Goal: Transaction & Acquisition: Purchase product/service

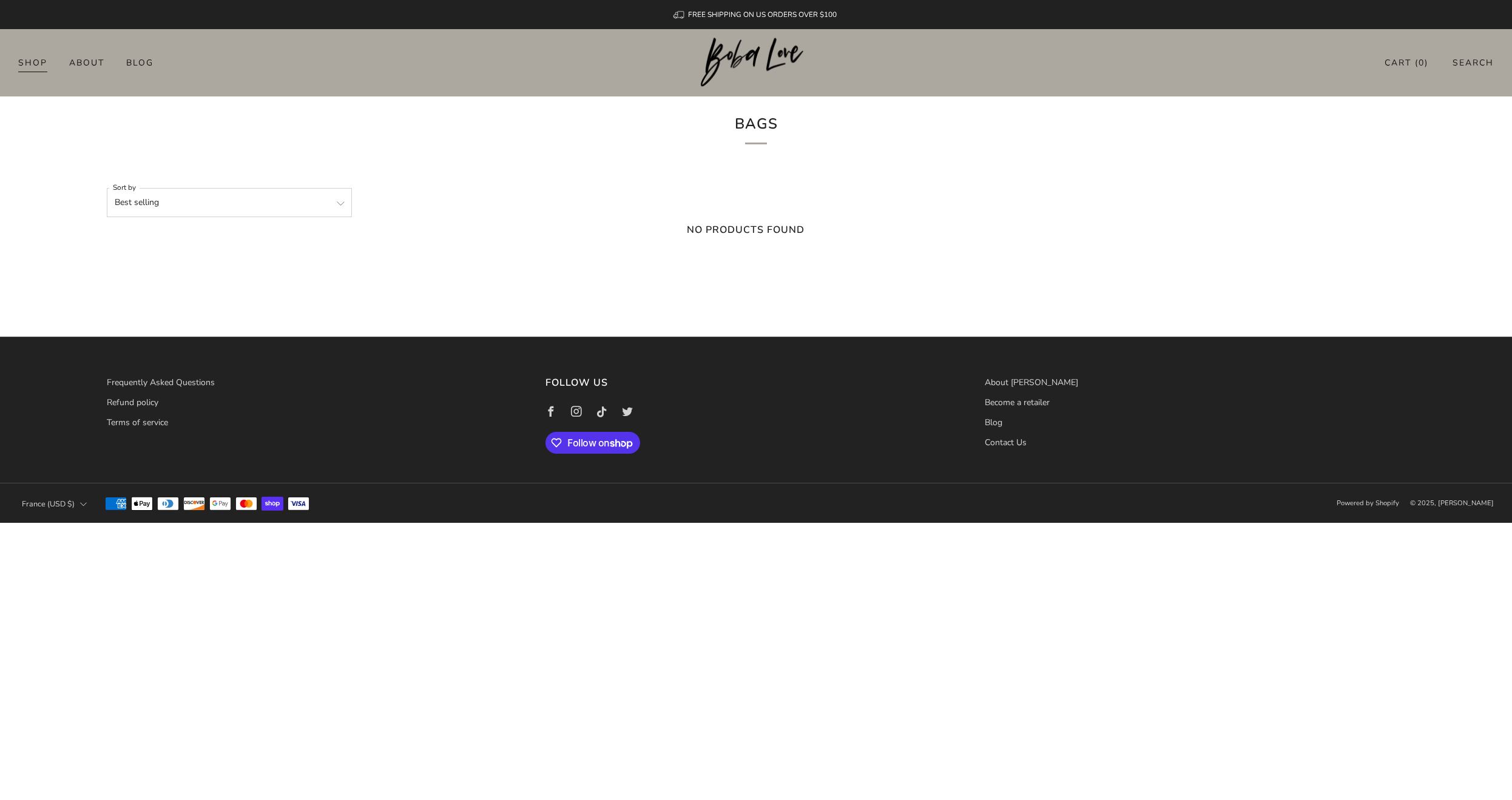
click at [27, 61] on link "Shop" at bounding box center [32, 63] width 29 height 19
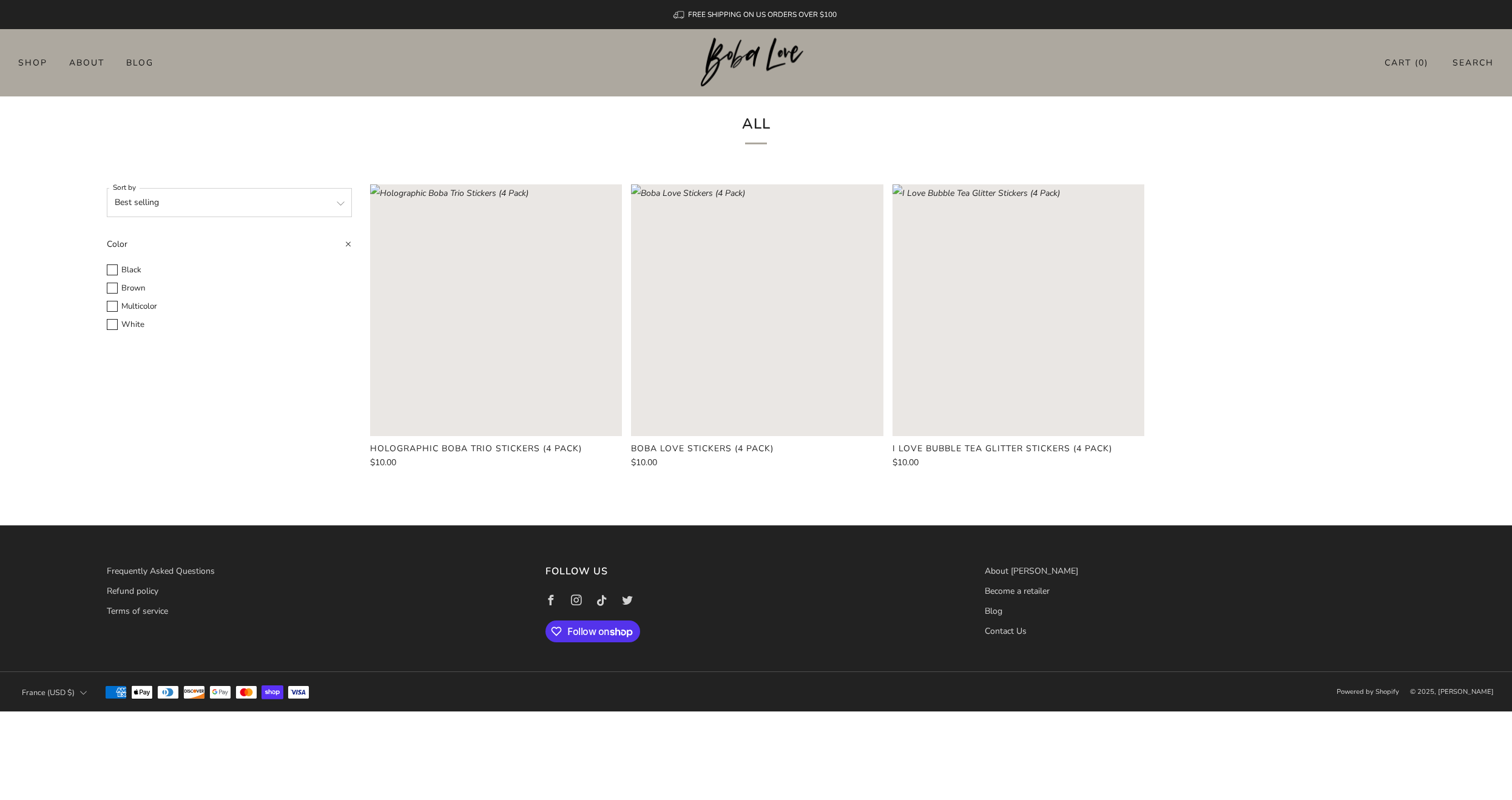
click at [784, 320] on rect "Loading image: Boba Love Stickers (4 Pack)" at bounding box center [757, 311] width 252 height 252
